Goal: Find specific page/section: Find specific page/section

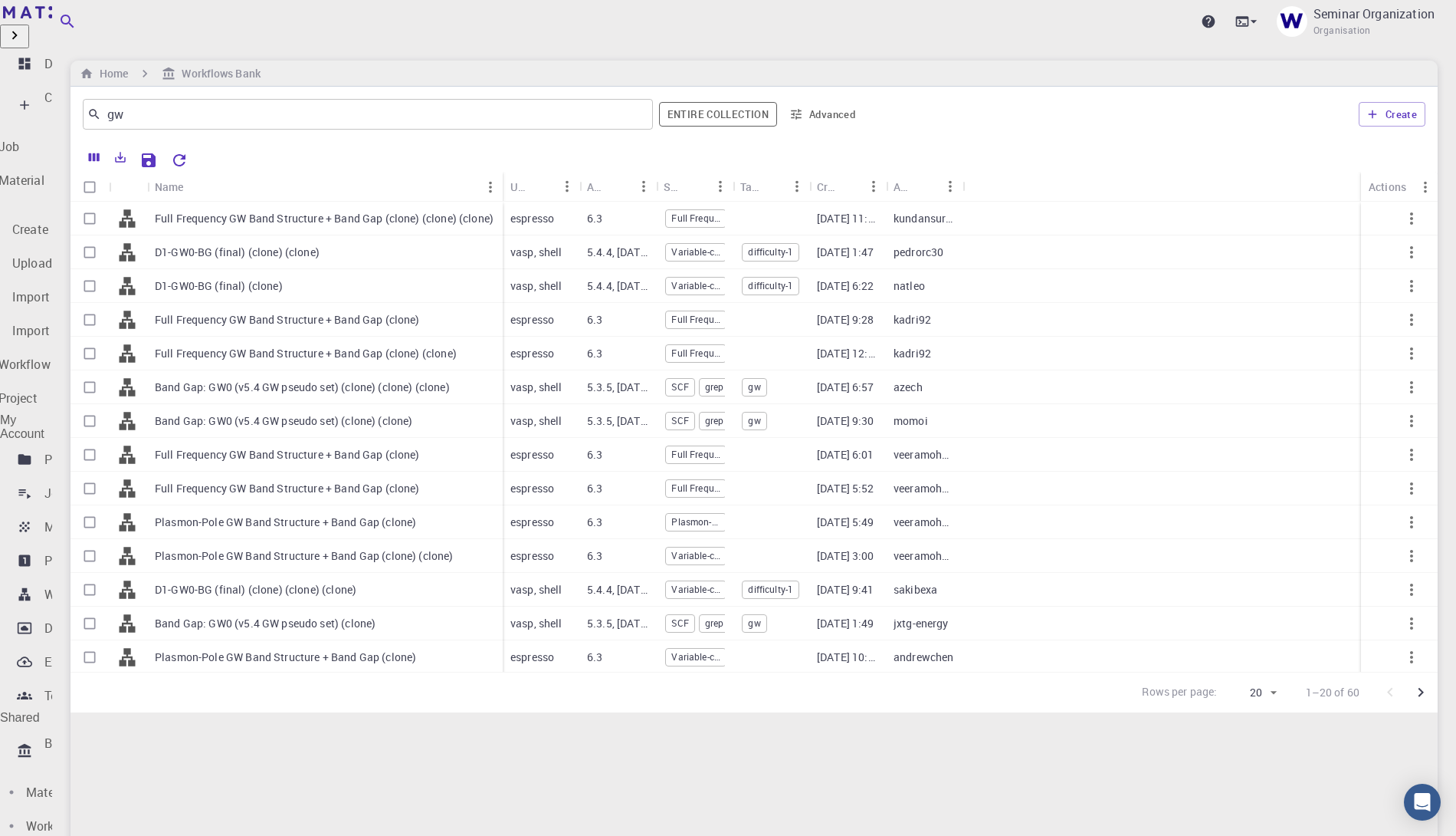
click at [56, 733] on p "Bank" at bounding box center [58, 742] width 29 height 18
click at [62, 787] on p "Materials" at bounding box center [52, 796] width 52 height 18
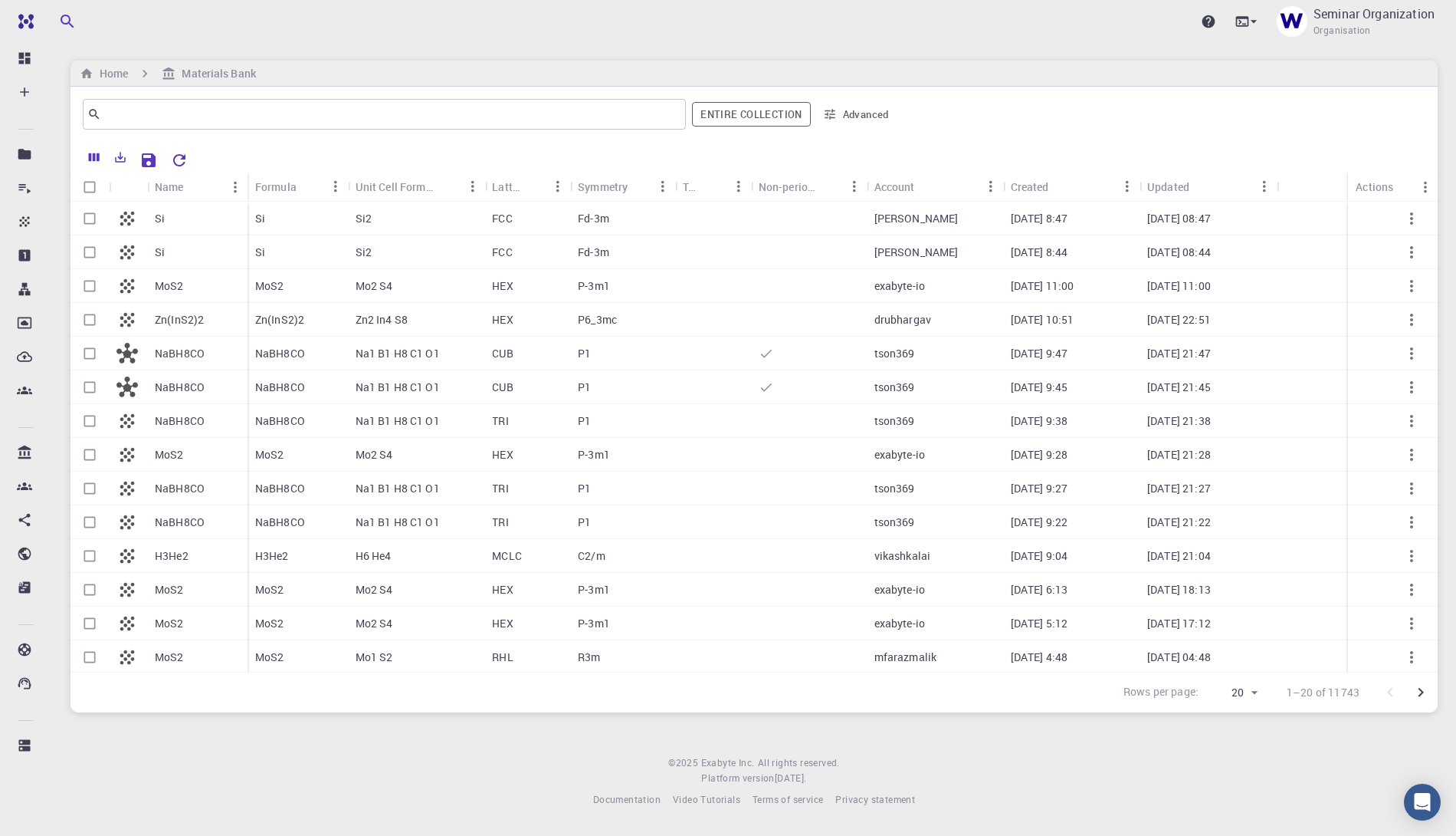
drag, startPoint x: 1331, startPoint y: 693, endPoint x: 1353, endPoint y: 693, distance: 22.0
click at [1353, 693] on p "1–20 of 11743" at bounding box center [1322, 692] width 73 height 16
click at [872, 20] on div "Upgrade Seminar Organization Organisation" at bounding box center [753, 21] width 1403 height 40
